Goal: Find specific page/section: Find specific page/section

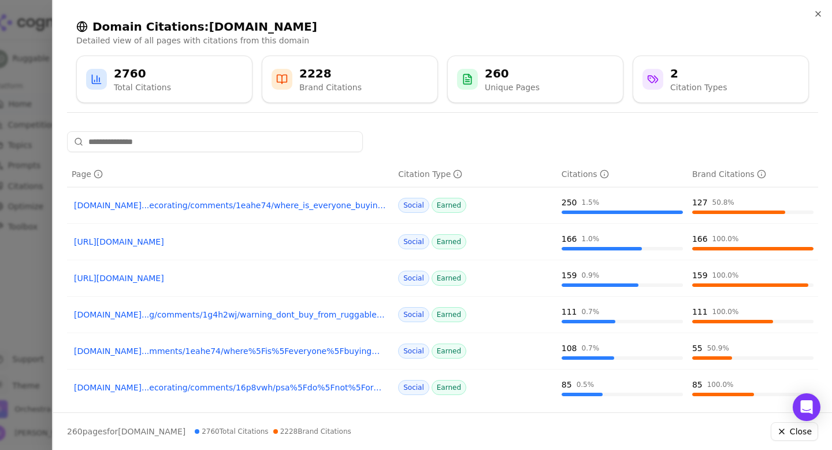
scroll to position [990, 0]
click at [41, 74] on div at bounding box center [416, 225] width 832 height 450
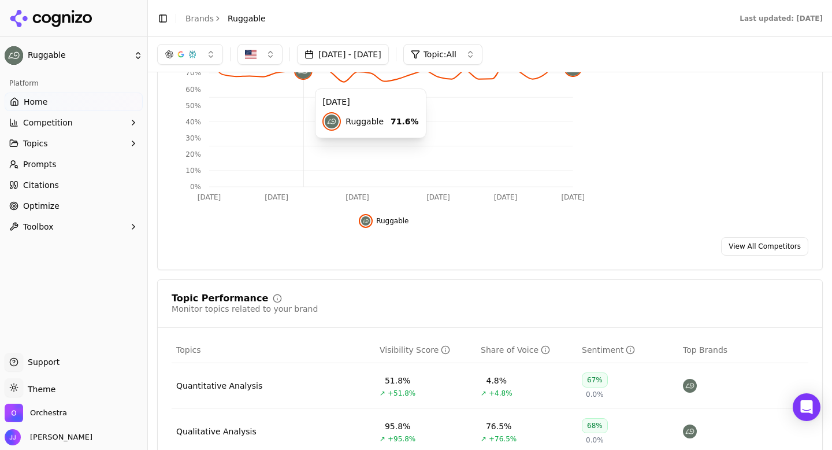
scroll to position [218, 0]
click at [224, 386] on div "Quantitative Analysis" at bounding box center [219, 387] width 86 height 12
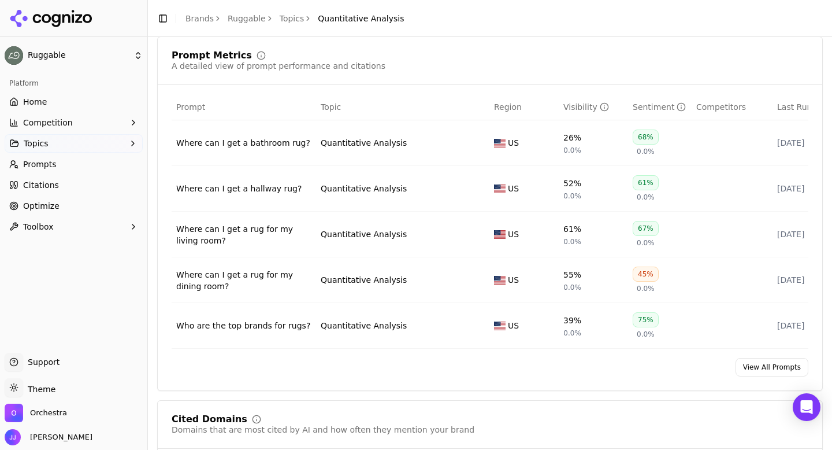
scroll to position [405, 0]
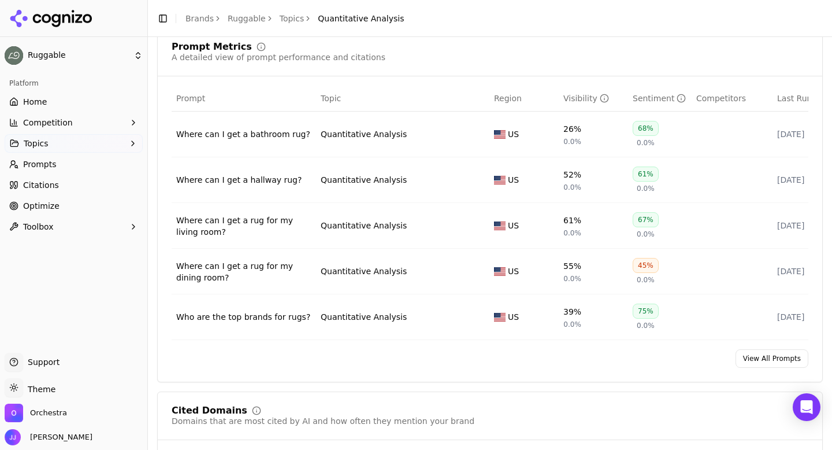
click at [240, 132] on div "Where can I get a bathroom rug?" at bounding box center [243, 134] width 135 height 12
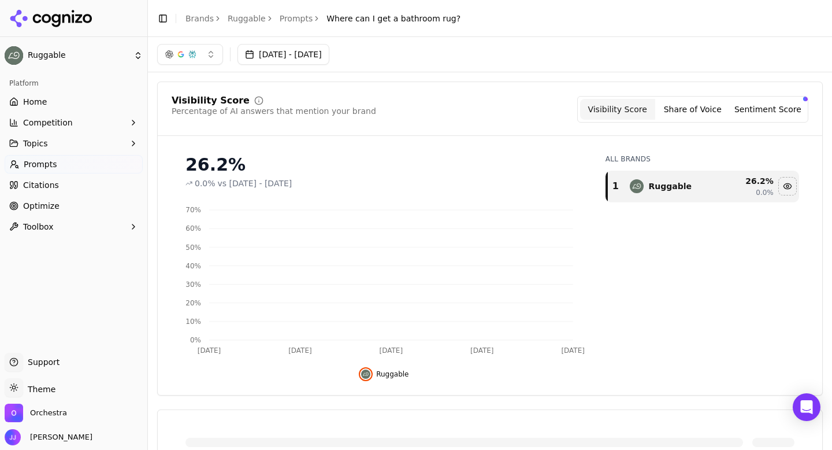
click at [292, 20] on link "Prompts" at bounding box center [297, 19] width 34 height 12
